Goal: Information Seeking & Learning: Check status

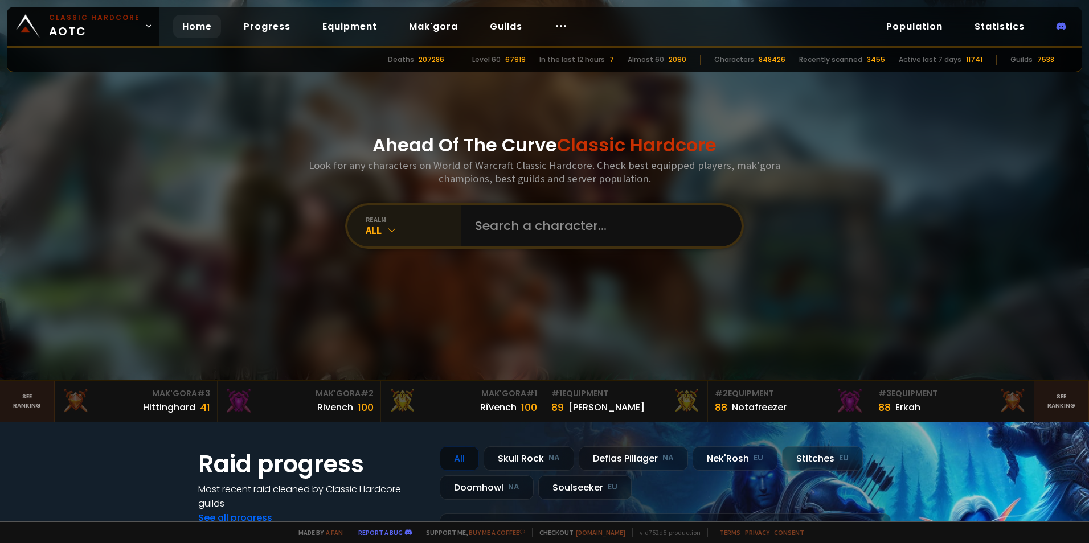
click at [389, 229] on icon at bounding box center [391, 229] width 11 height 11
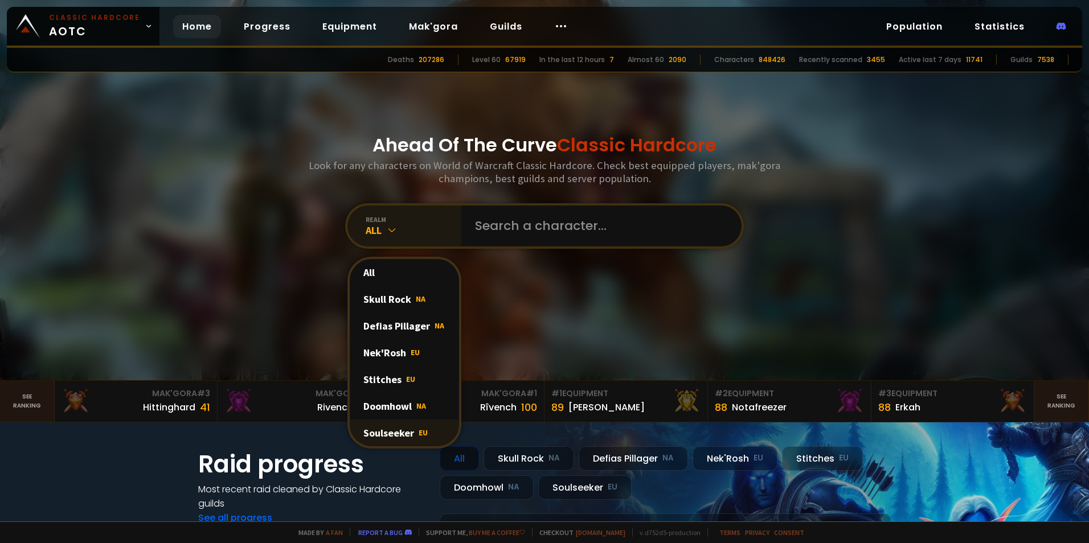
click at [405, 442] on div "Soulseeker EU" at bounding box center [404, 433] width 109 height 27
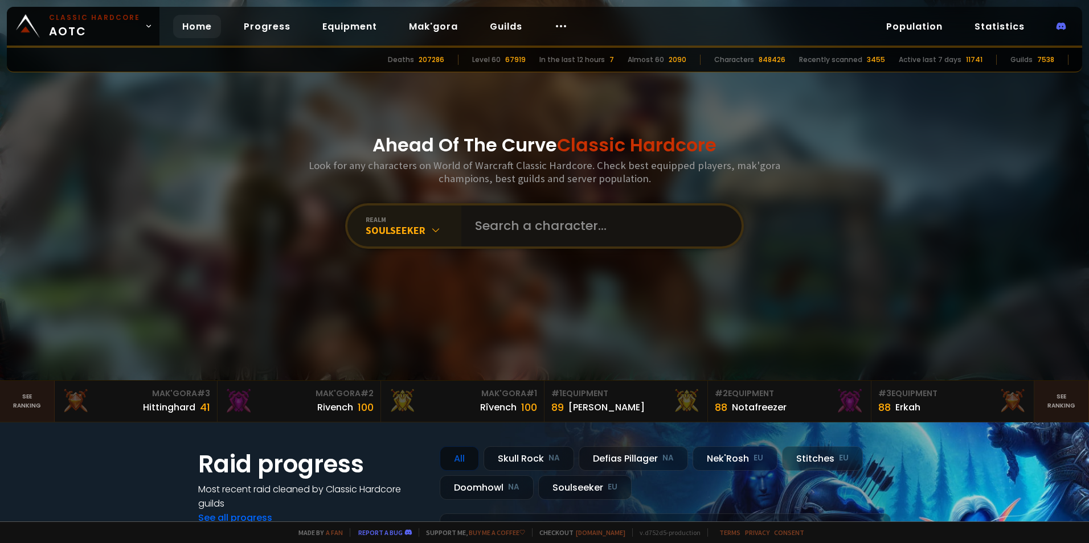
click at [561, 239] on input "text" at bounding box center [598, 226] width 260 height 41
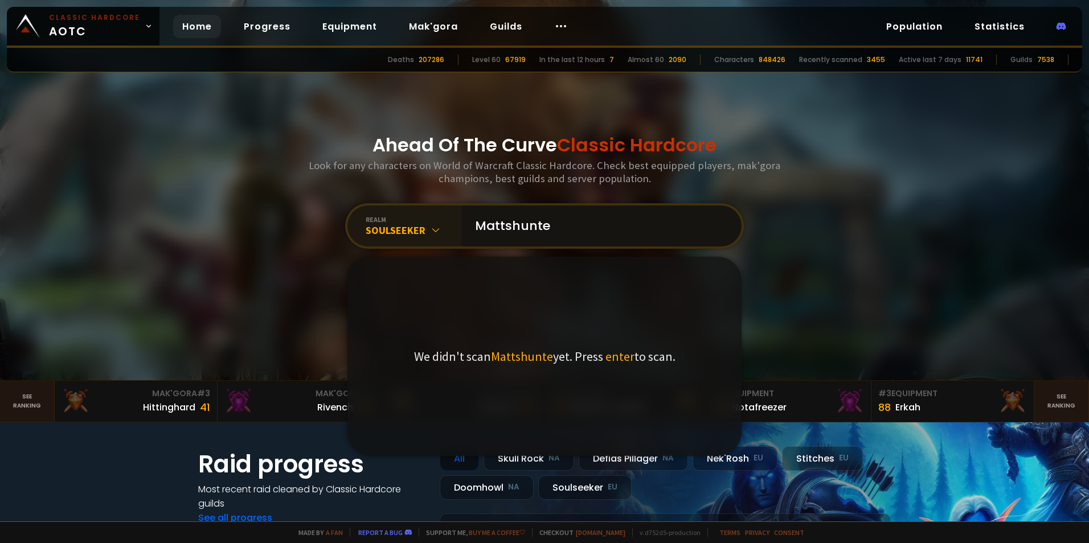
type input "Mattshunter"
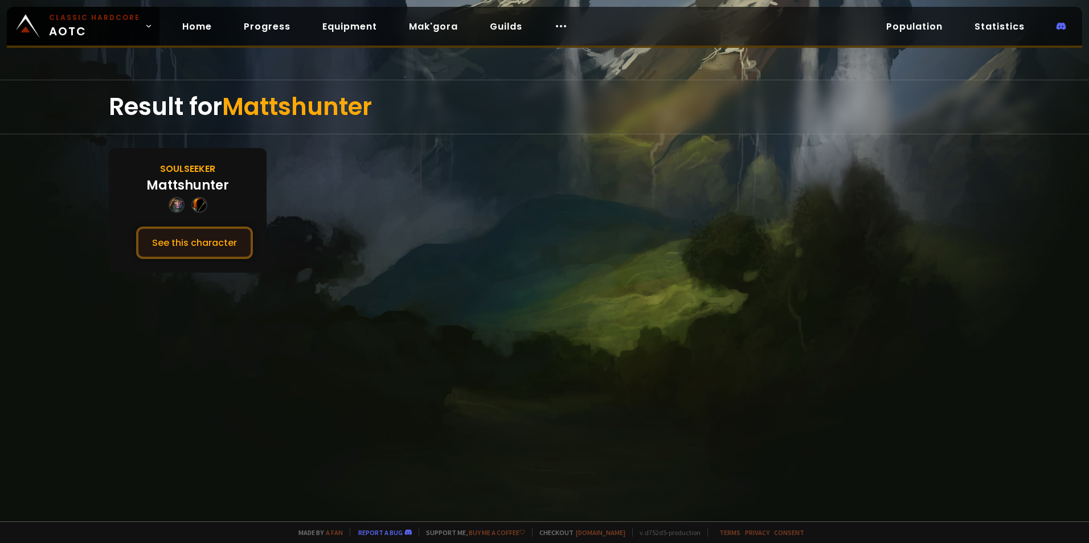
click at [197, 249] on button "See this character" at bounding box center [194, 243] width 117 height 32
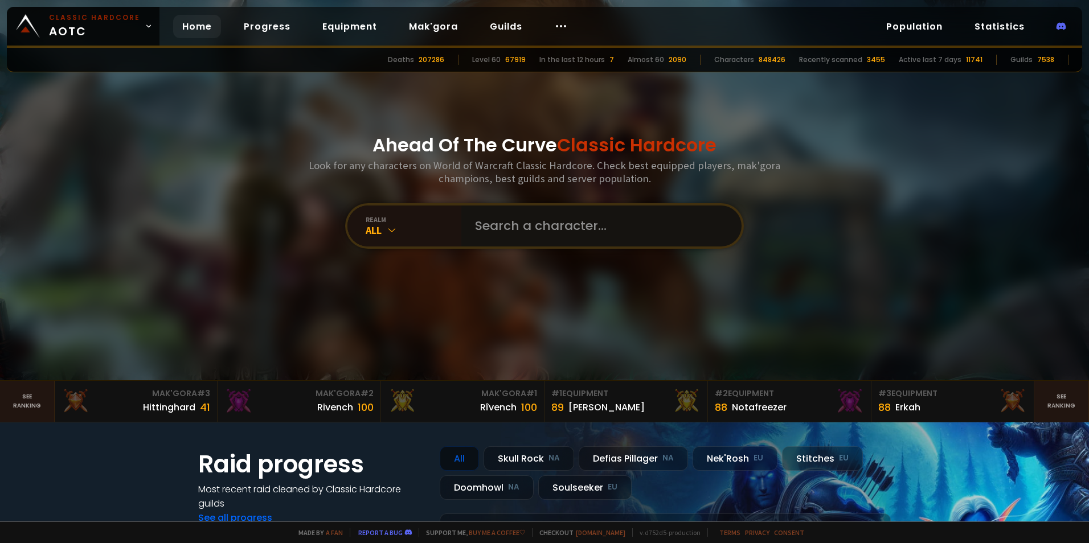
click at [601, 224] on input "text" at bounding box center [598, 226] width 260 height 41
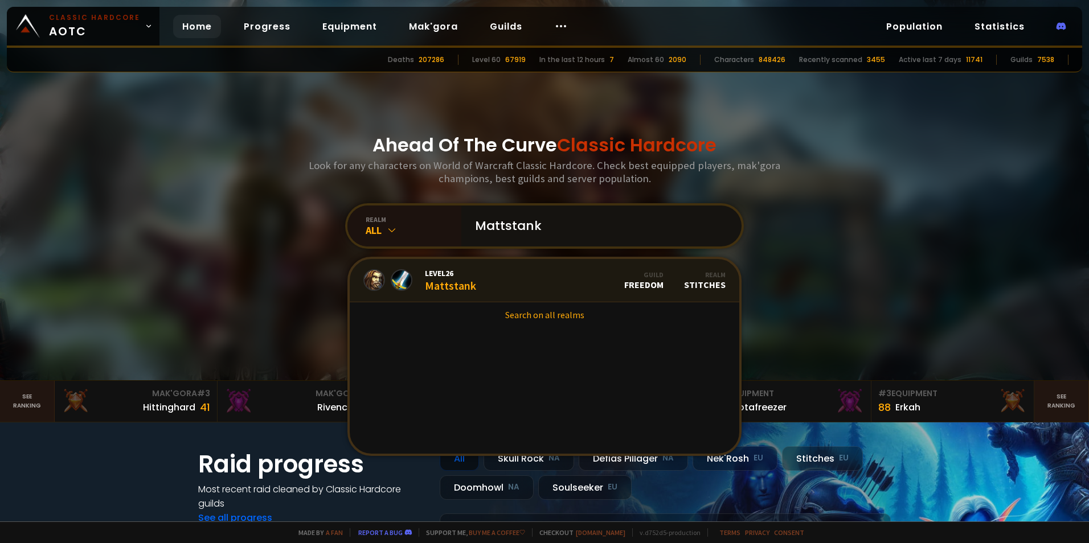
type input "Mattstank"
click at [458, 281] on div "Level 26 Mattstank" at bounding box center [450, 280] width 51 height 24
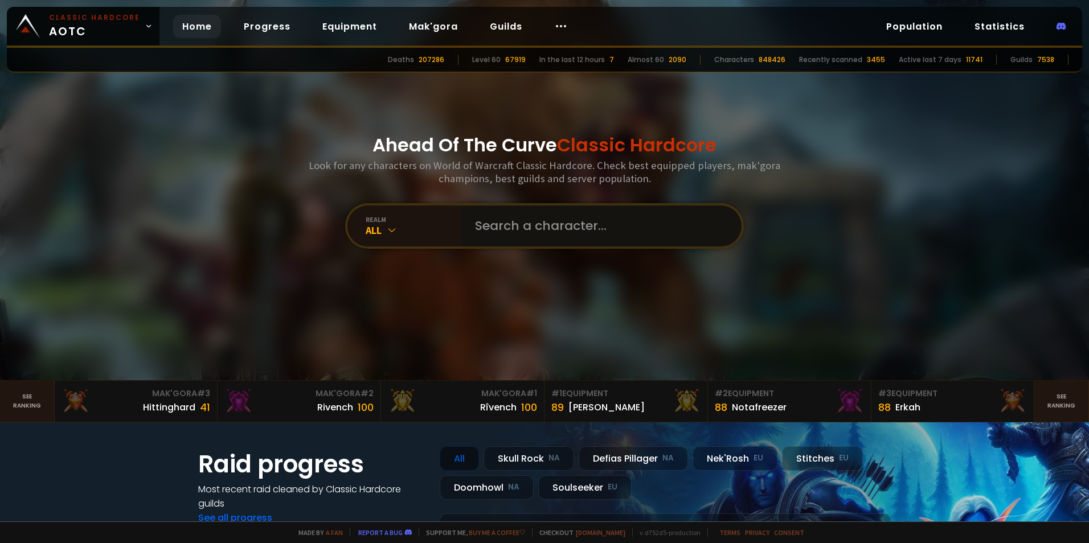
click at [585, 210] on input "text" at bounding box center [598, 226] width 260 height 41
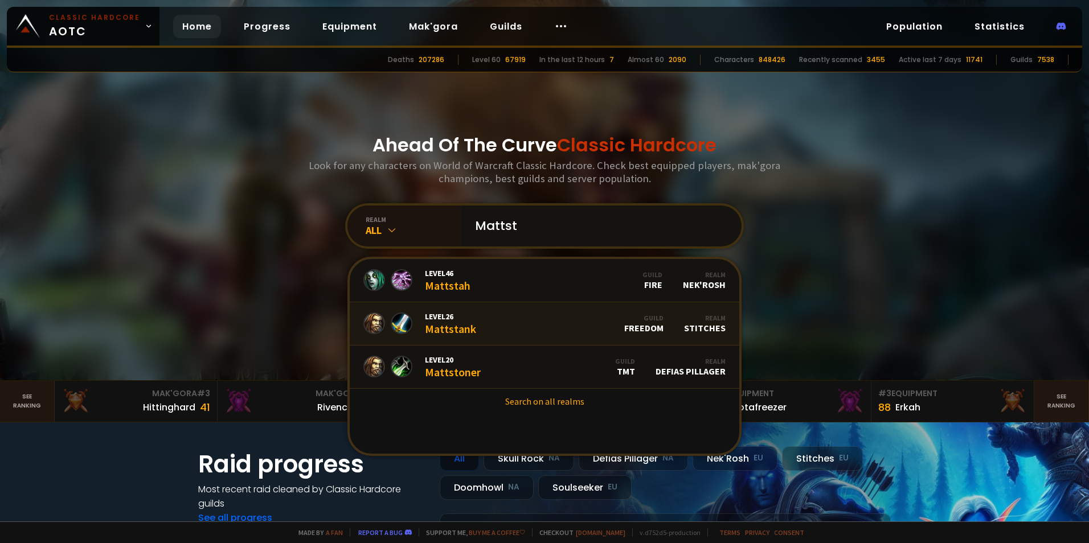
type input "Mattst"
click at [449, 332] on div "Level 26 Mattstank" at bounding box center [450, 323] width 51 height 24
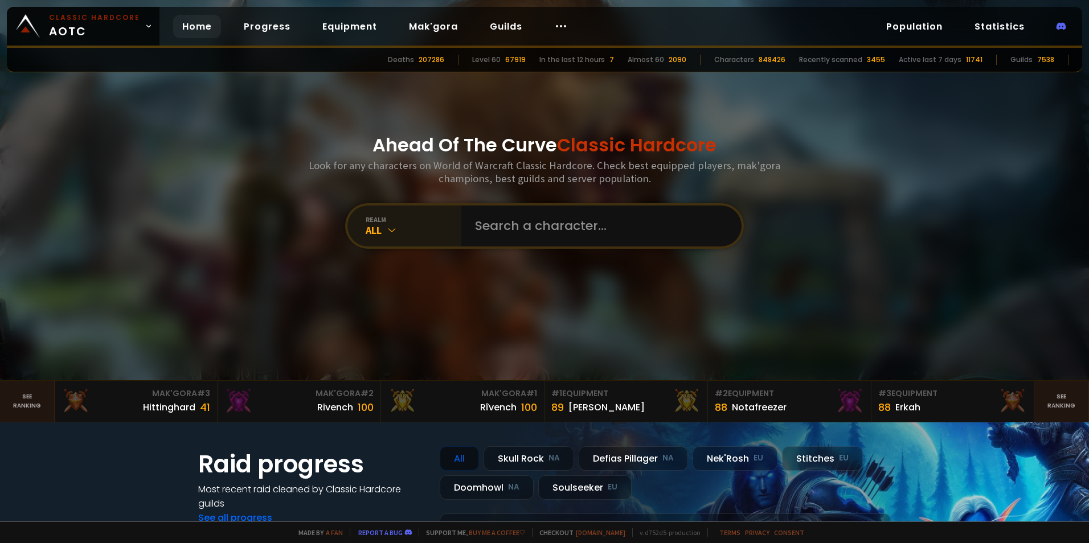
click at [387, 224] on div "All" at bounding box center [414, 230] width 96 height 13
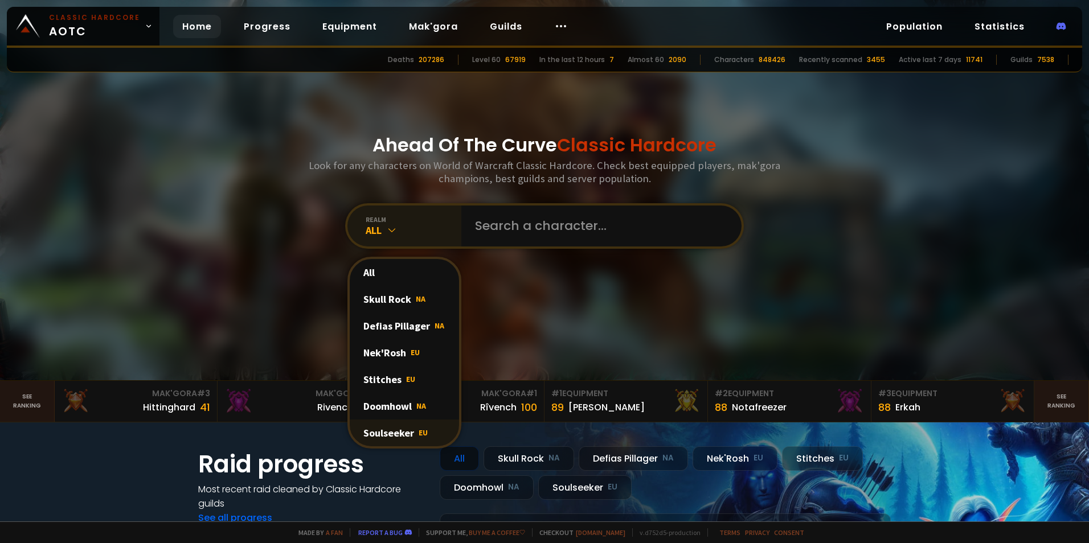
click at [392, 434] on div "Soulseeker EU" at bounding box center [404, 433] width 109 height 27
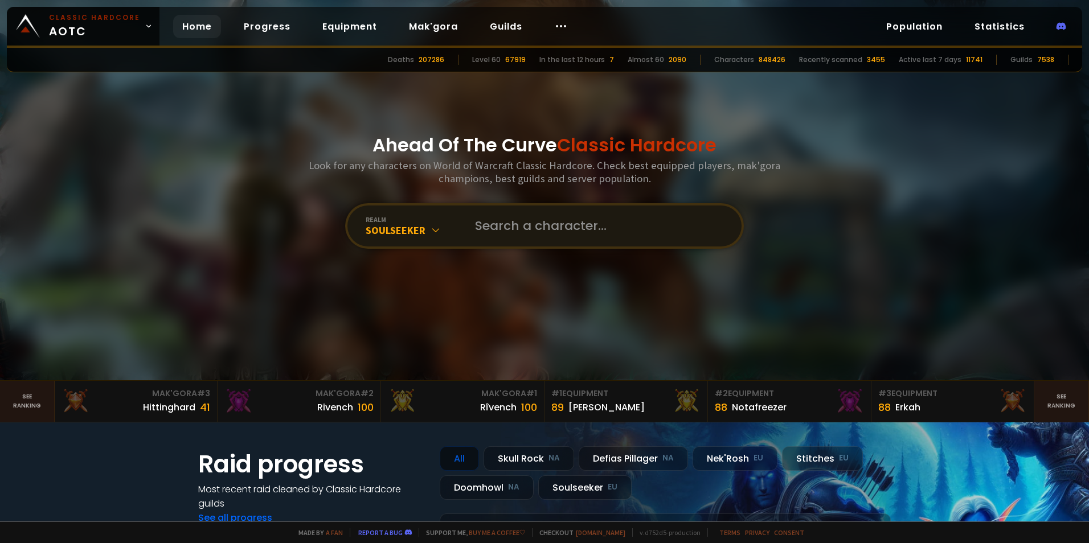
click at [609, 202] on div "Ahead Of The Curve Classic Hardcore Look for any characters on World of Warcraf…" at bounding box center [545, 190] width 686 height 380
click at [598, 228] on input "text" at bounding box center [598, 226] width 260 height 41
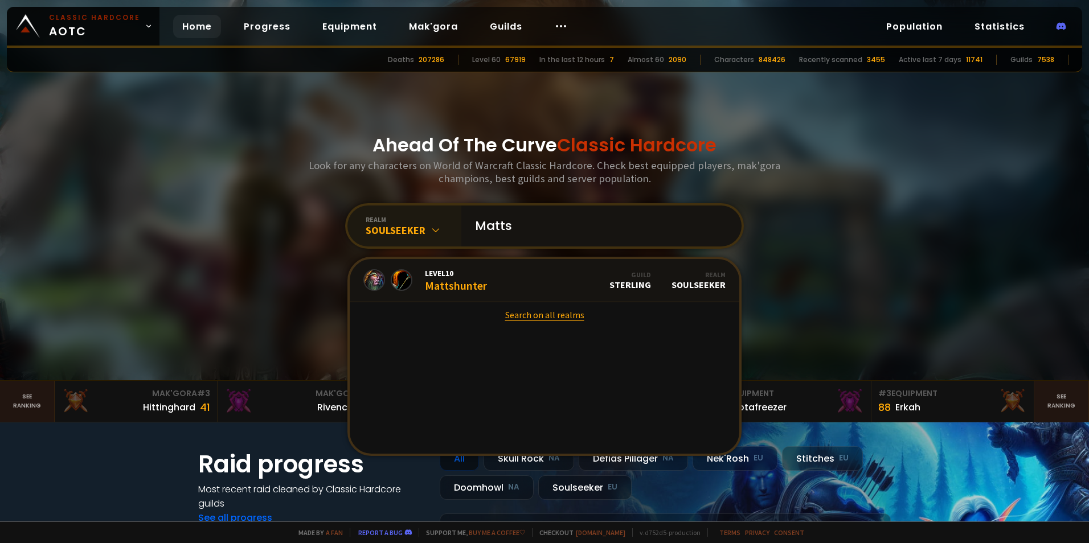
type input "Matts"
click at [549, 316] on link "Search on all realms" at bounding box center [544, 314] width 389 height 25
